Goal: Information Seeking & Learning: Learn about a topic

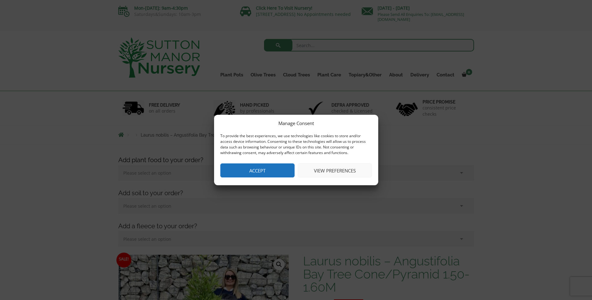
click at [267, 173] on button "Accept" at bounding box center [257, 170] width 74 height 14
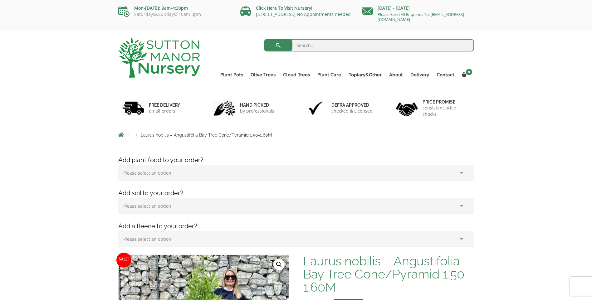
click at [314, 46] on input "search" at bounding box center [369, 45] width 210 height 12
type input "bamboo"
click at [264, 39] on button "submit" at bounding box center [278, 45] width 28 height 12
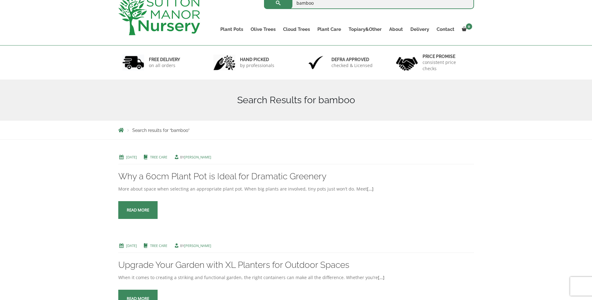
scroll to position [218, 0]
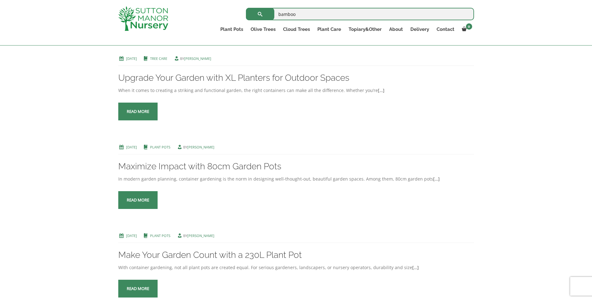
click at [134, 116] on link "Read more" at bounding box center [137, 112] width 39 height 18
